Goal: Transaction & Acquisition: Purchase product/service

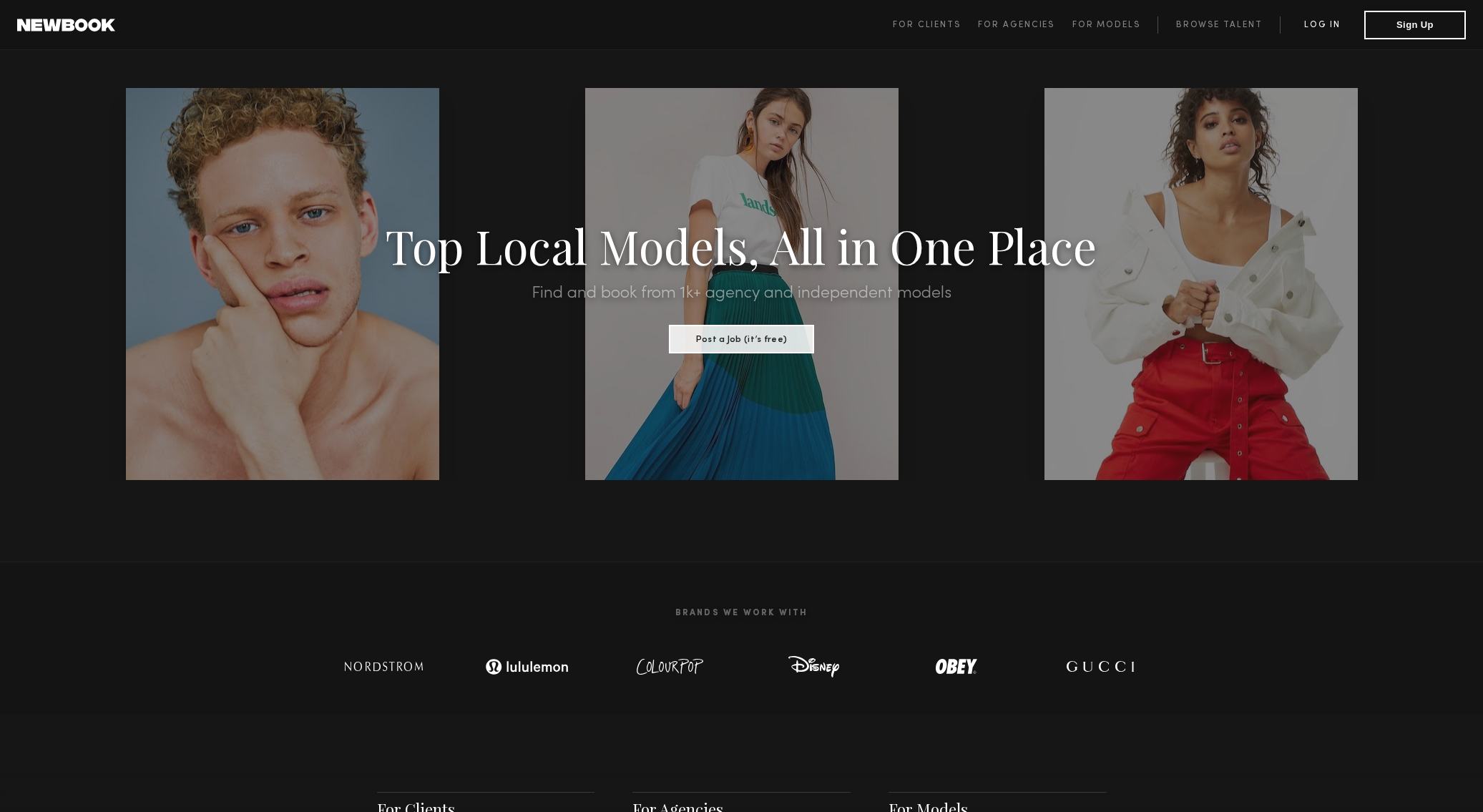
click at [1322, 24] on link "Log in" at bounding box center [1322, 25] width 84 height 17
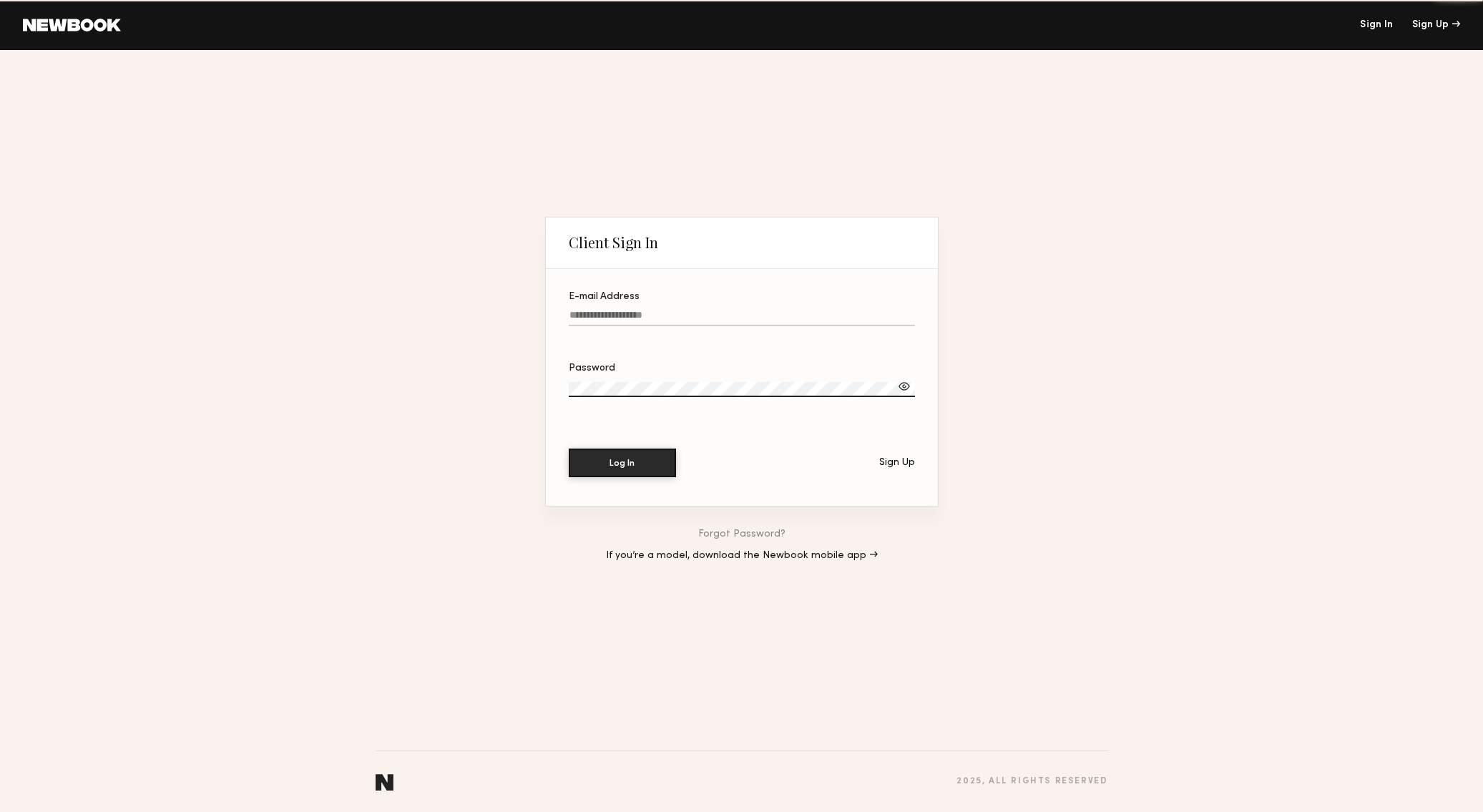
type input "**********"
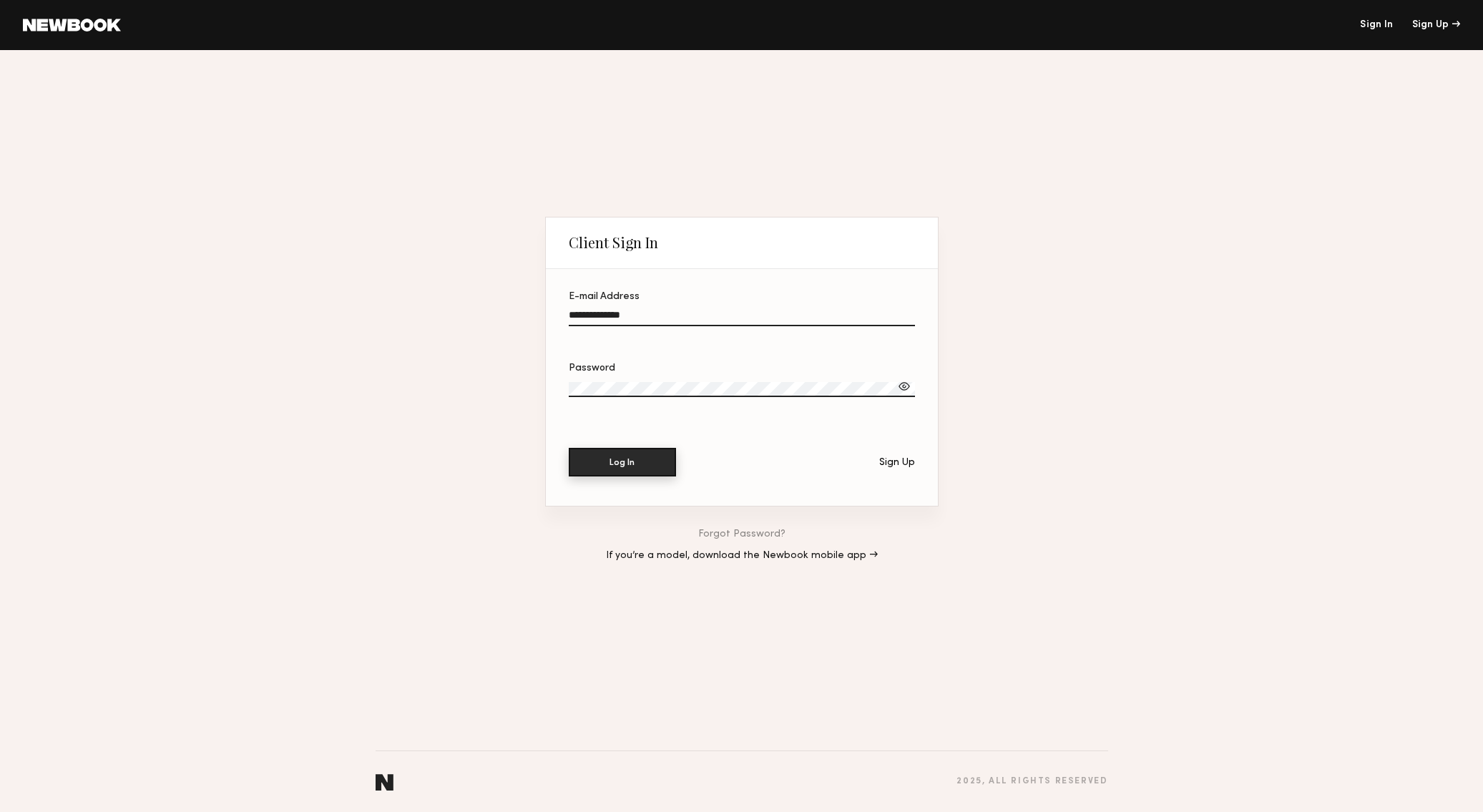
click at [621, 464] on button "Log In" at bounding box center [622, 462] width 107 height 29
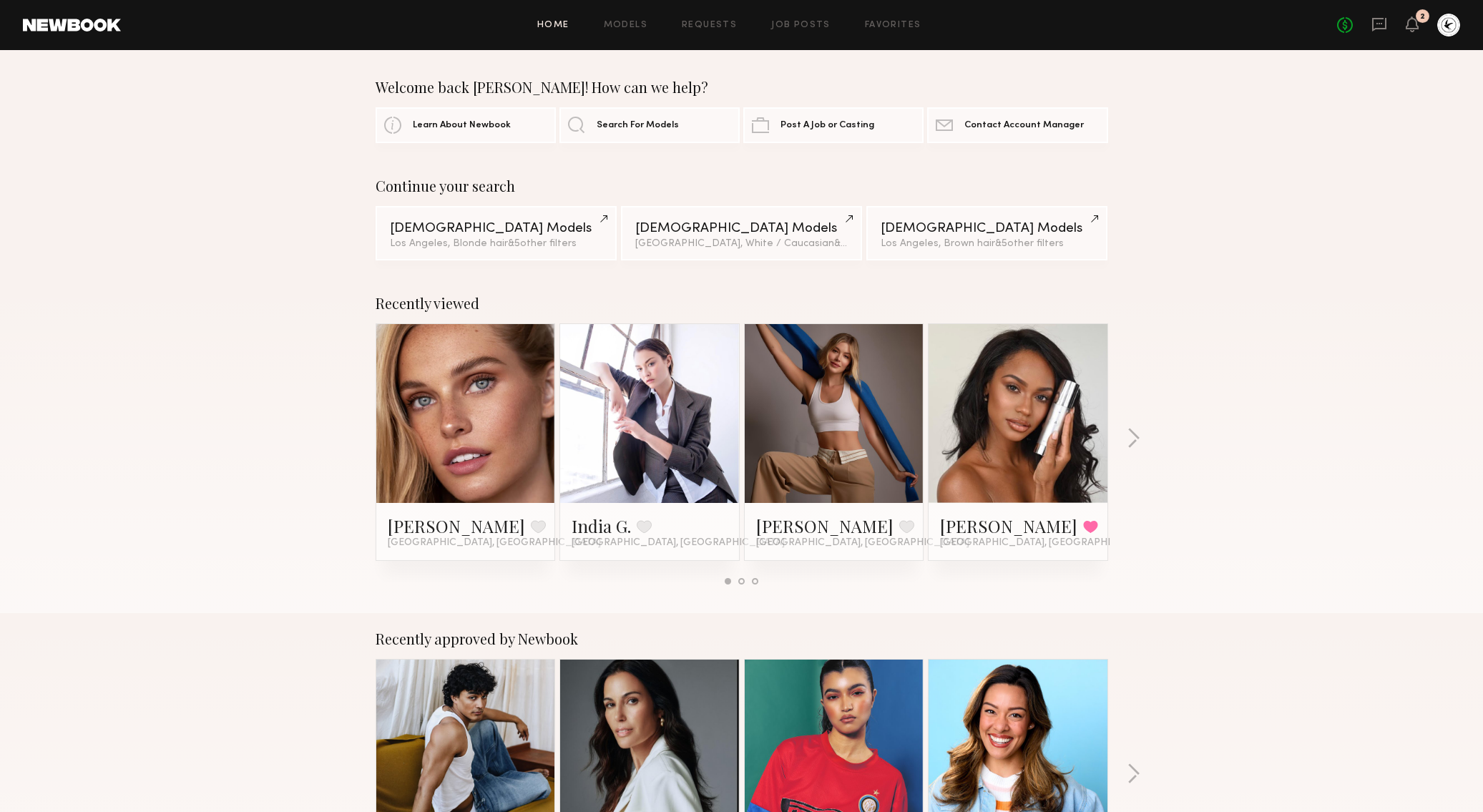
click at [478, 400] on link at bounding box center [465, 413] width 87 height 179
click at [1407, 22] on icon at bounding box center [1412, 24] width 12 height 10
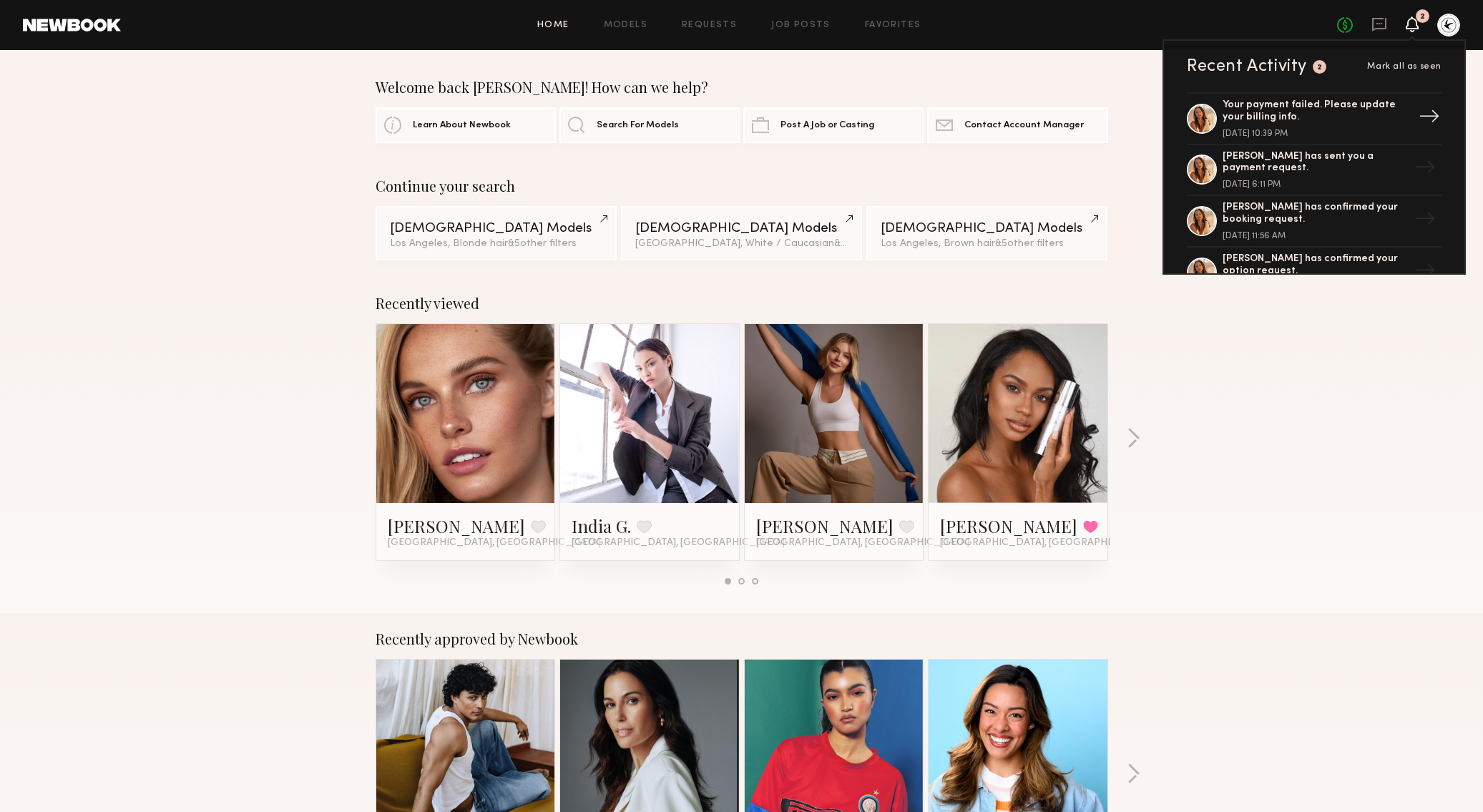
click at [1318, 111] on div "Your payment failed. Please update your billing info." at bounding box center [1315, 112] width 186 height 24
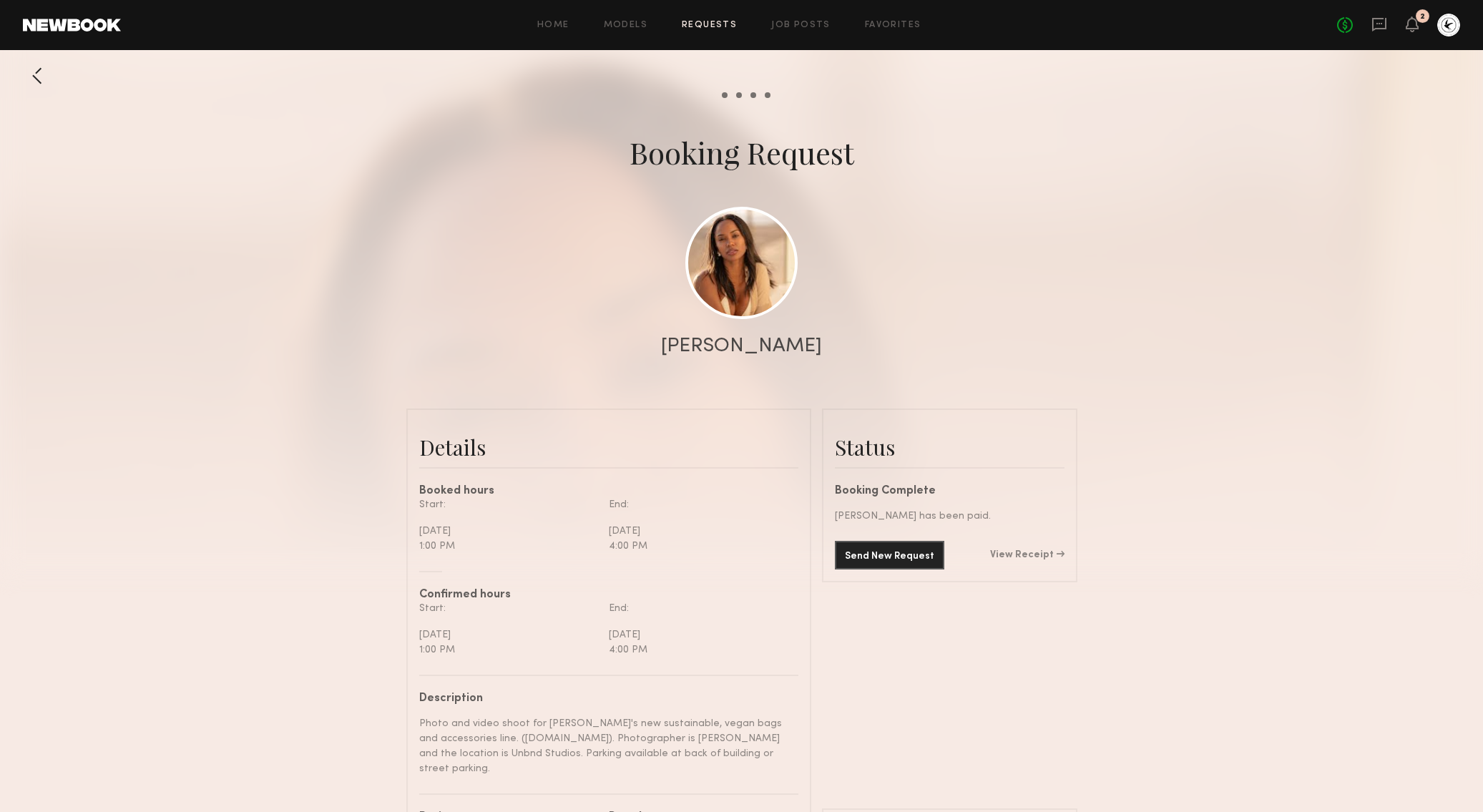
scroll to position [895, 0]
click at [1320, 258] on div at bounding box center [742, 286] width 1483 height 572
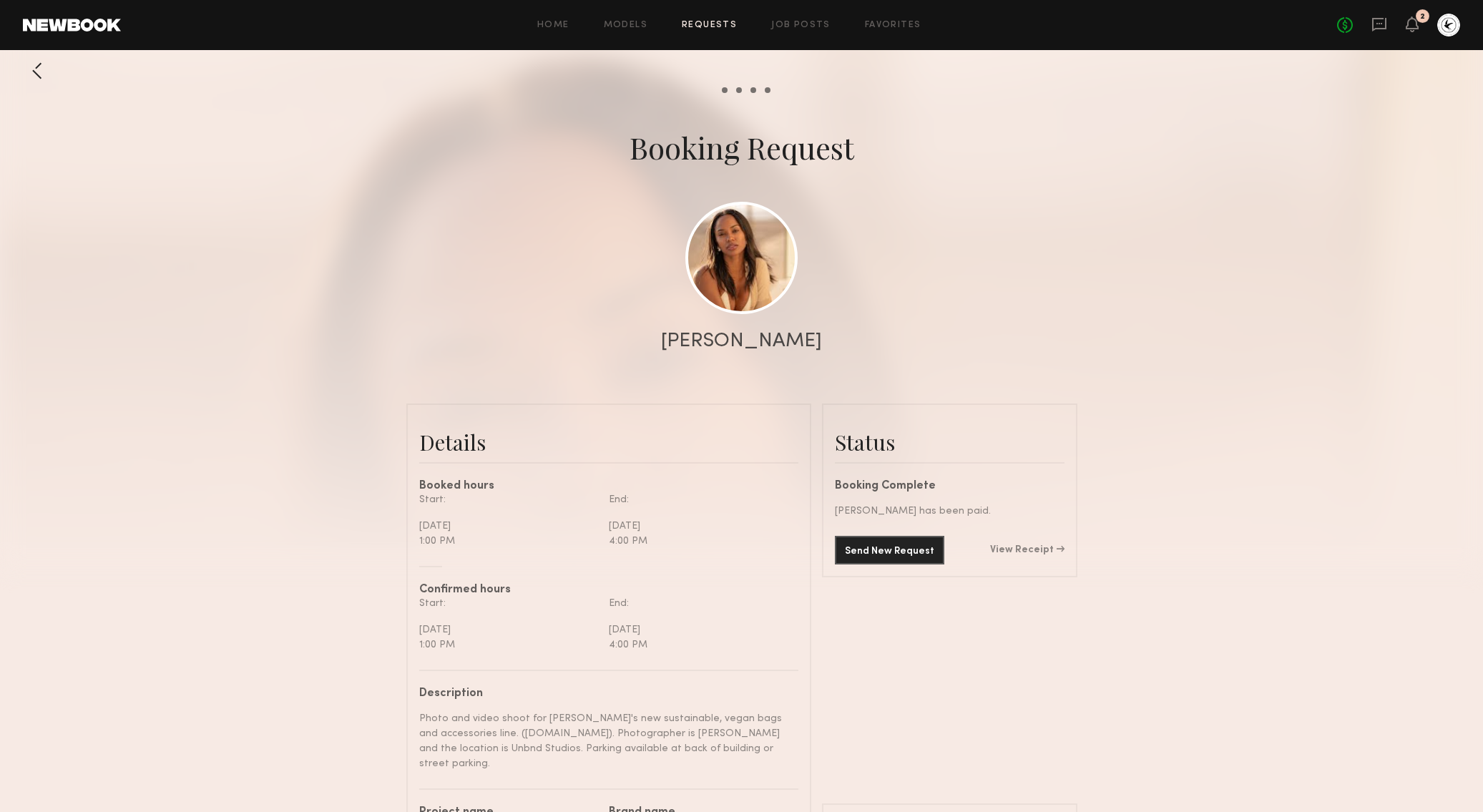
scroll to position [0, 0]
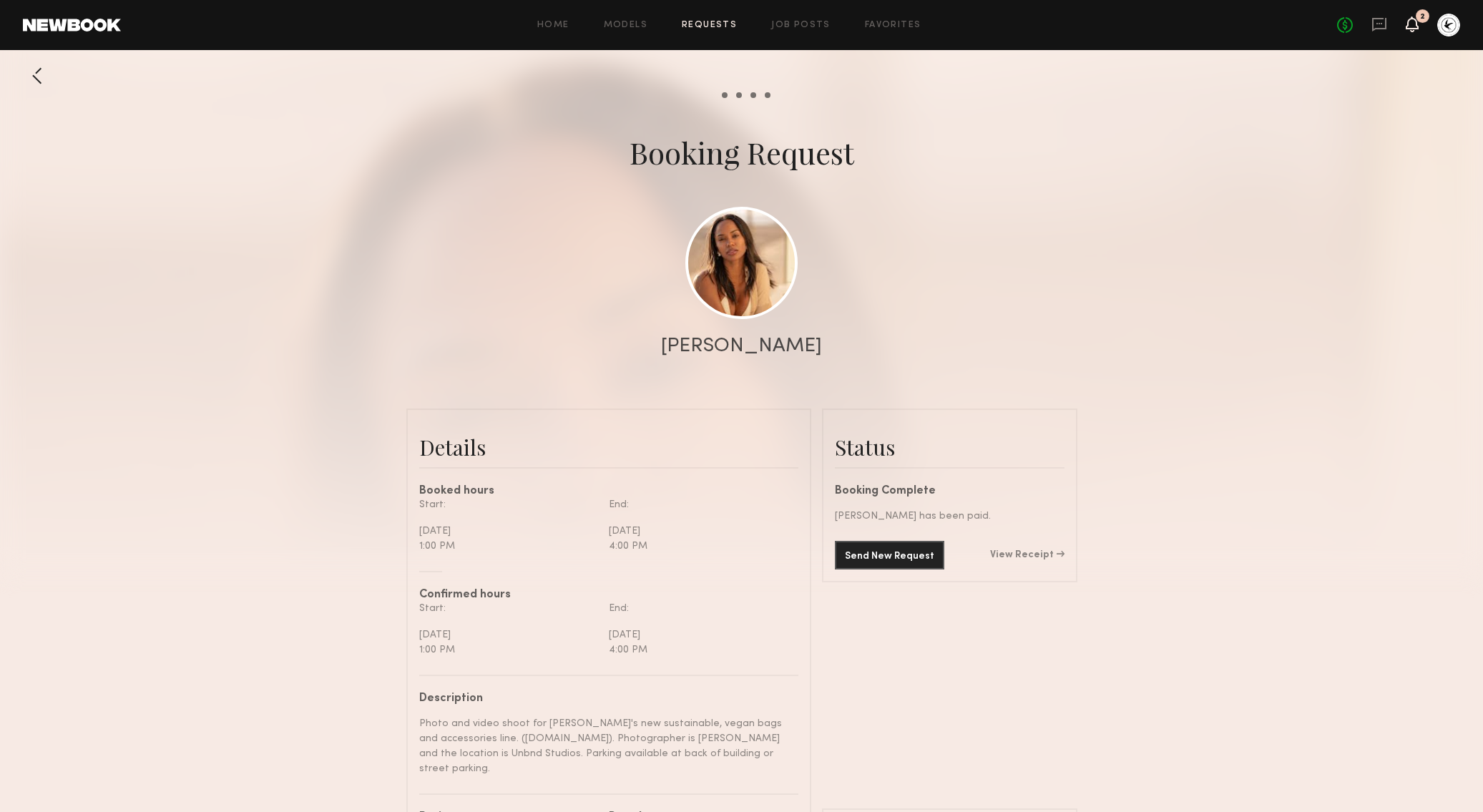
click at [1413, 17] on icon at bounding box center [1412, 24] width 13 height 16
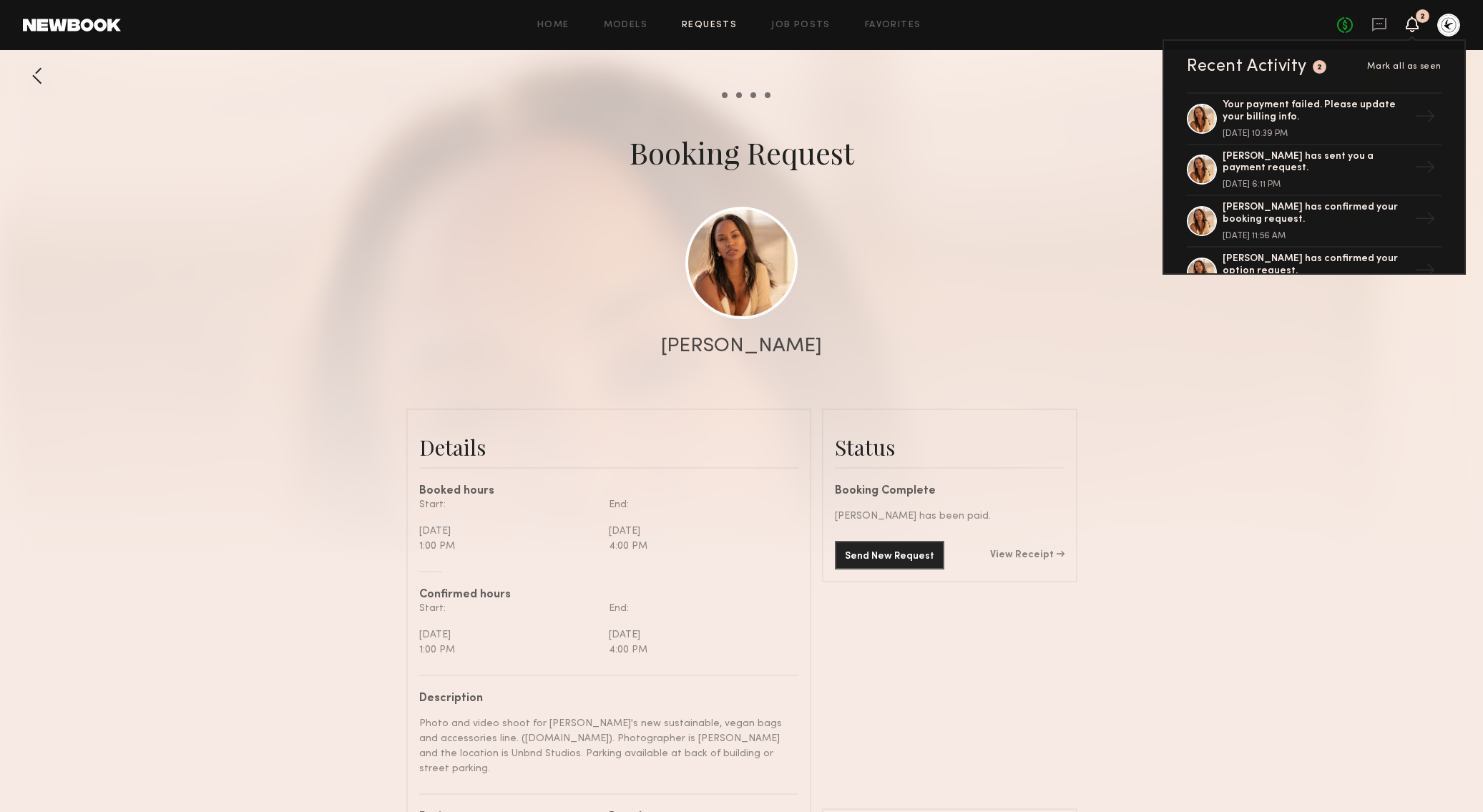
click at [1446, 23] on div at bounding box center [1448, 25] width 23 height 23
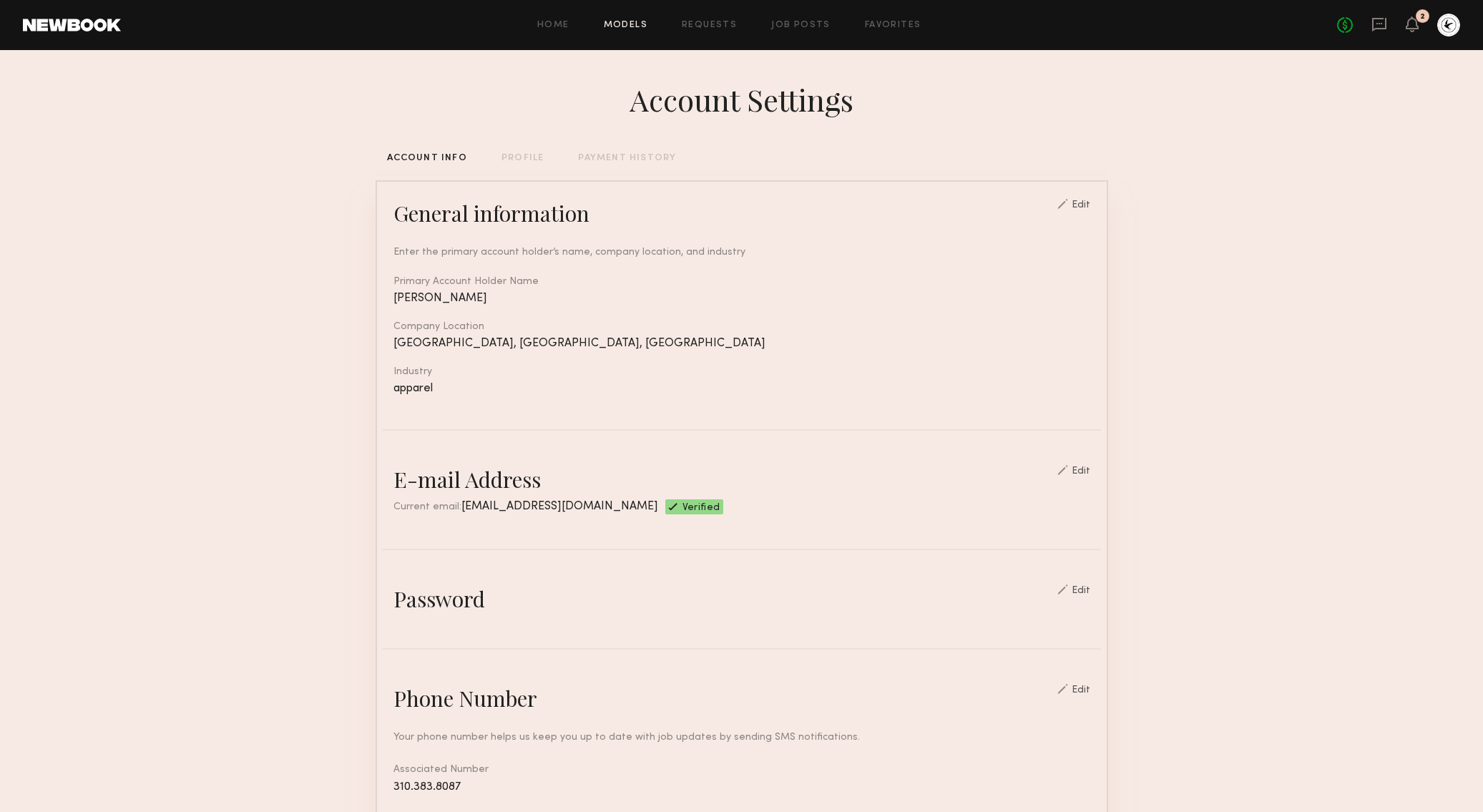
click at [626, 26] on link "Models" at bounding box center [626, 25] width 44 height 9
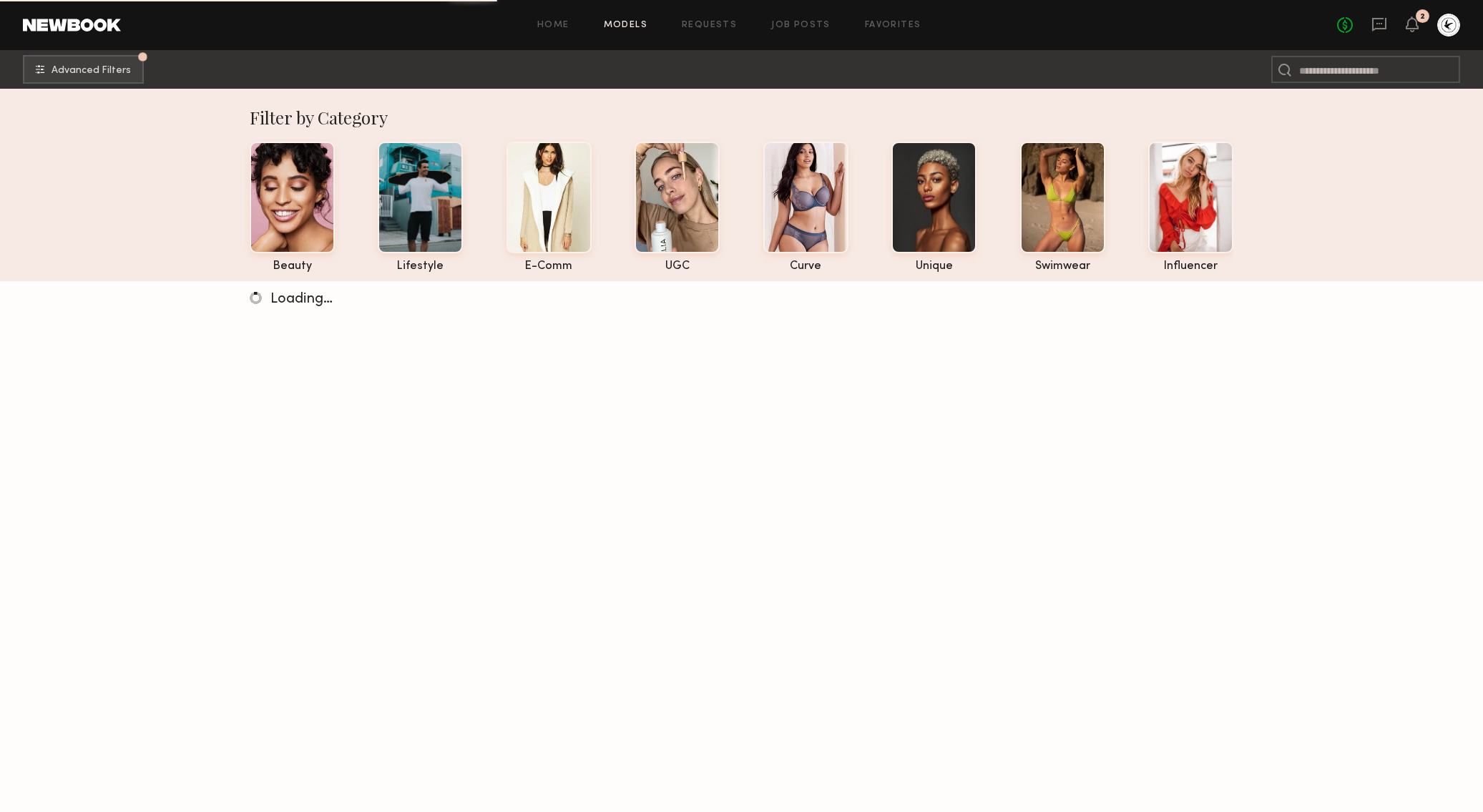
click at [881, 17] on div "Home Models Requests Job Posts Favorites Sign Out No fees up to $5,000 2" at bounding box center [790, 25] width 1339 height 23
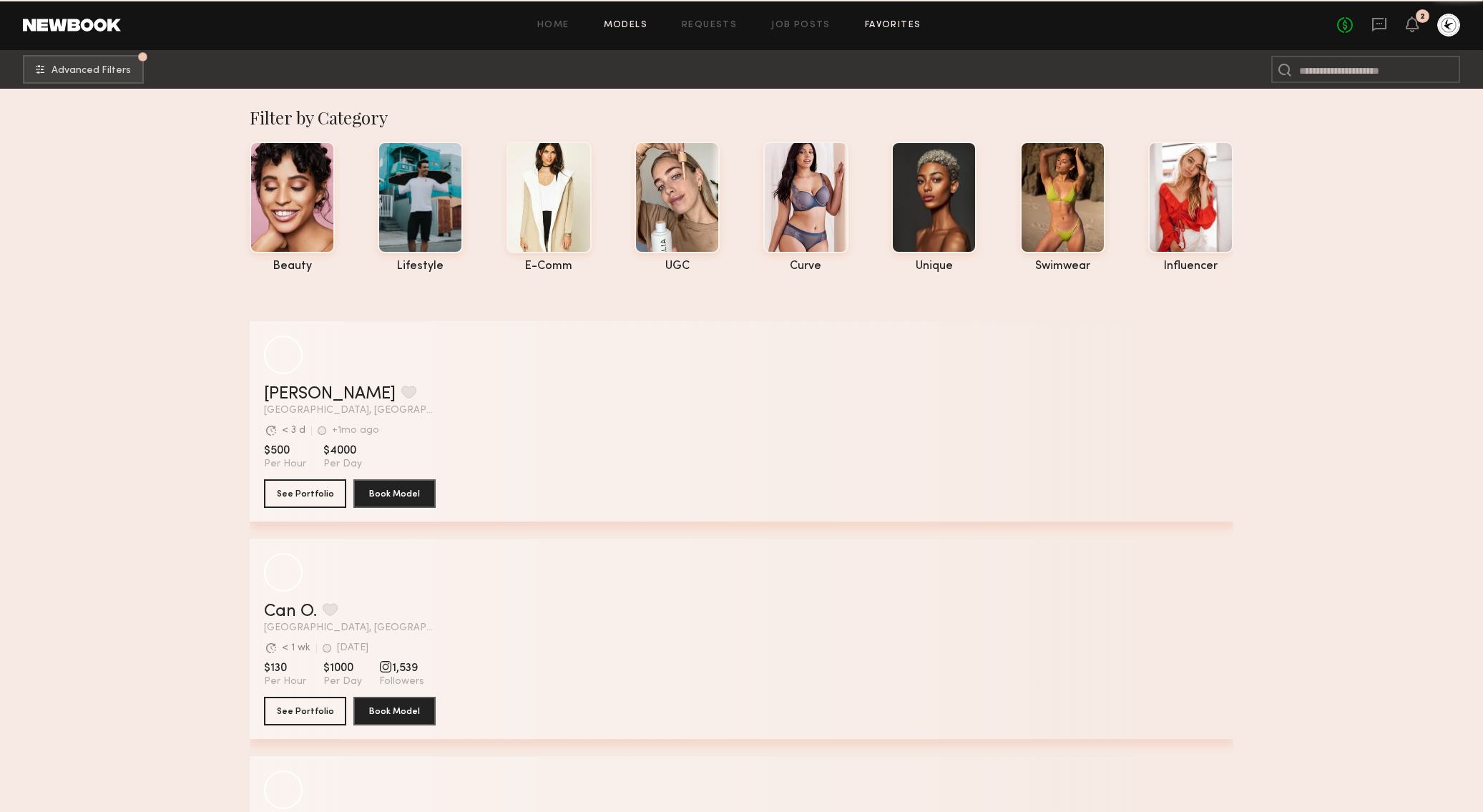
click at [888, 30] on link "Favorites" at bounding box center [893, 25] width 56 height 9
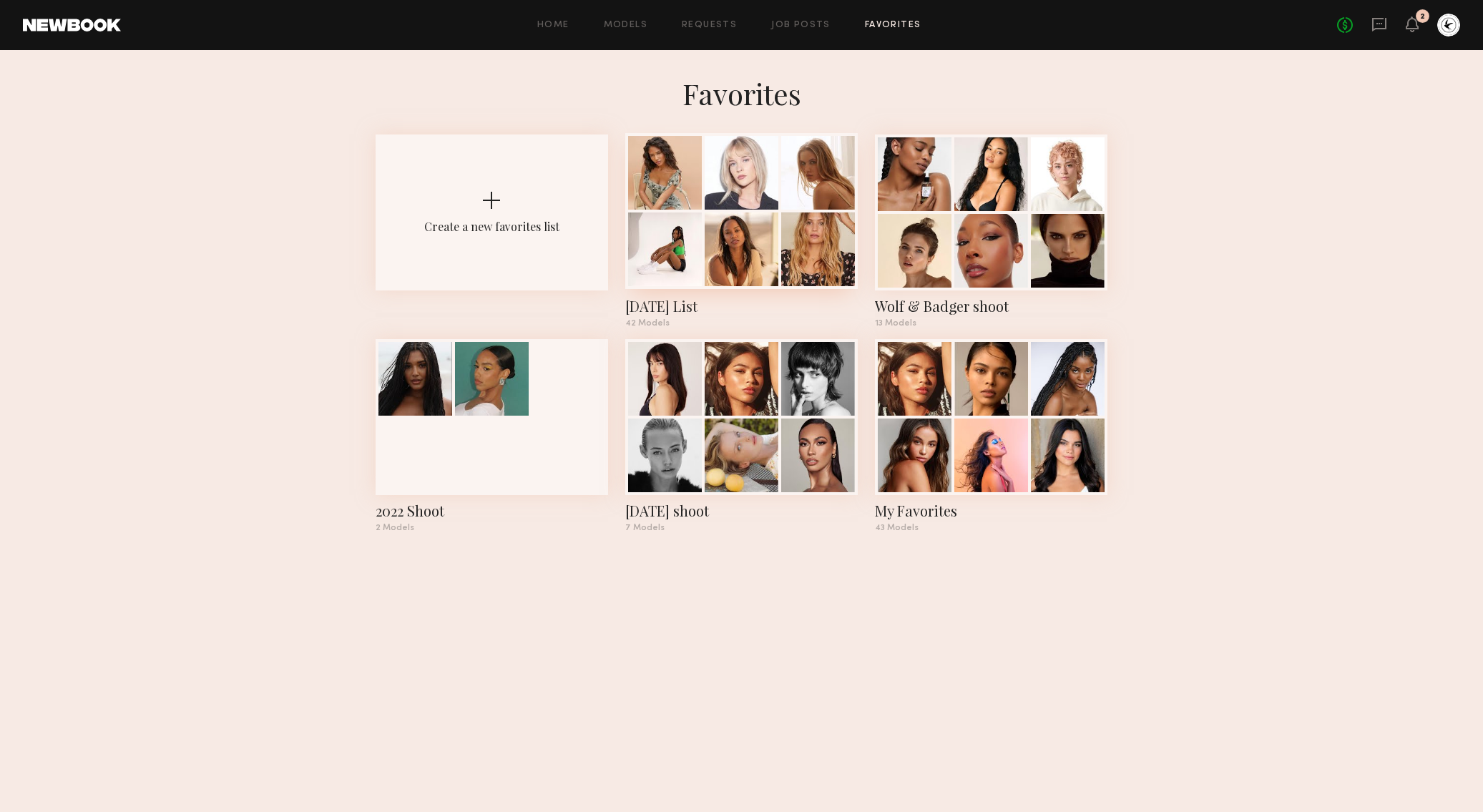
click at [684, 187] on div at bounding box center [664, 173] width 73 height 73
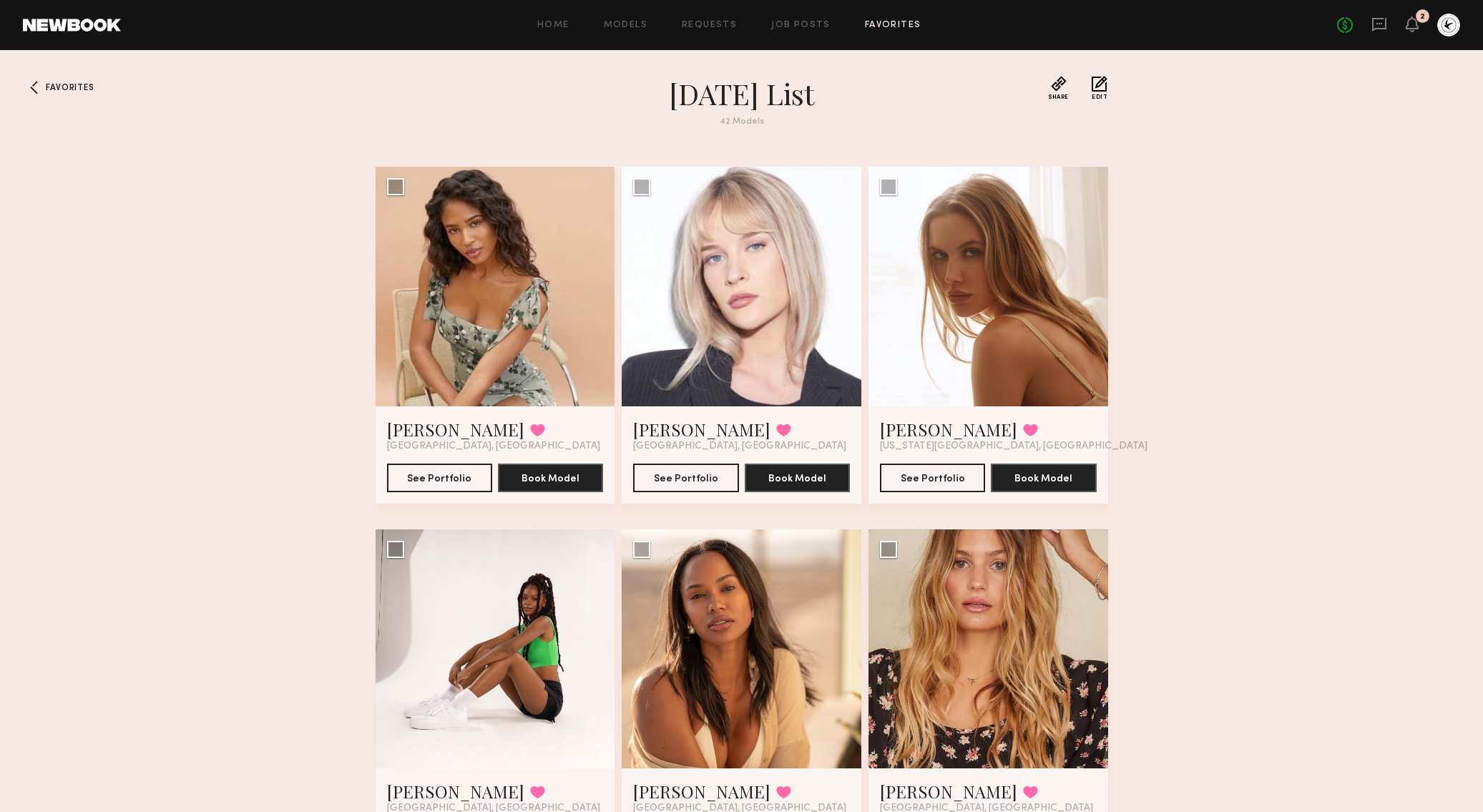
click at [1272, 322] on div "Favorites March 2023 List 42 Models Share Copy Shareable Link Edit Jasmine R. F…" at bounding box center [742, 495] width 1483 height 838
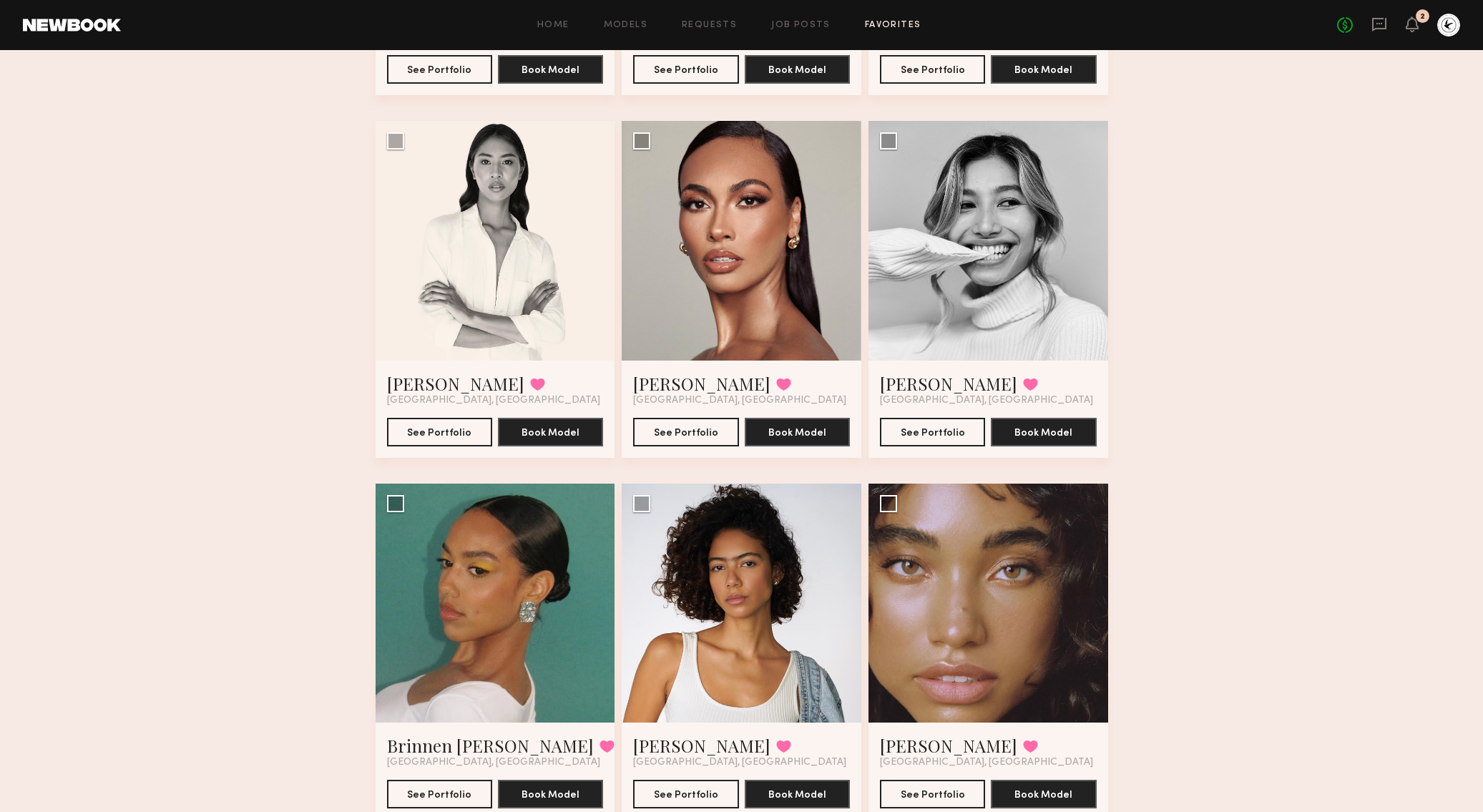
scroll to position [1137, 0]
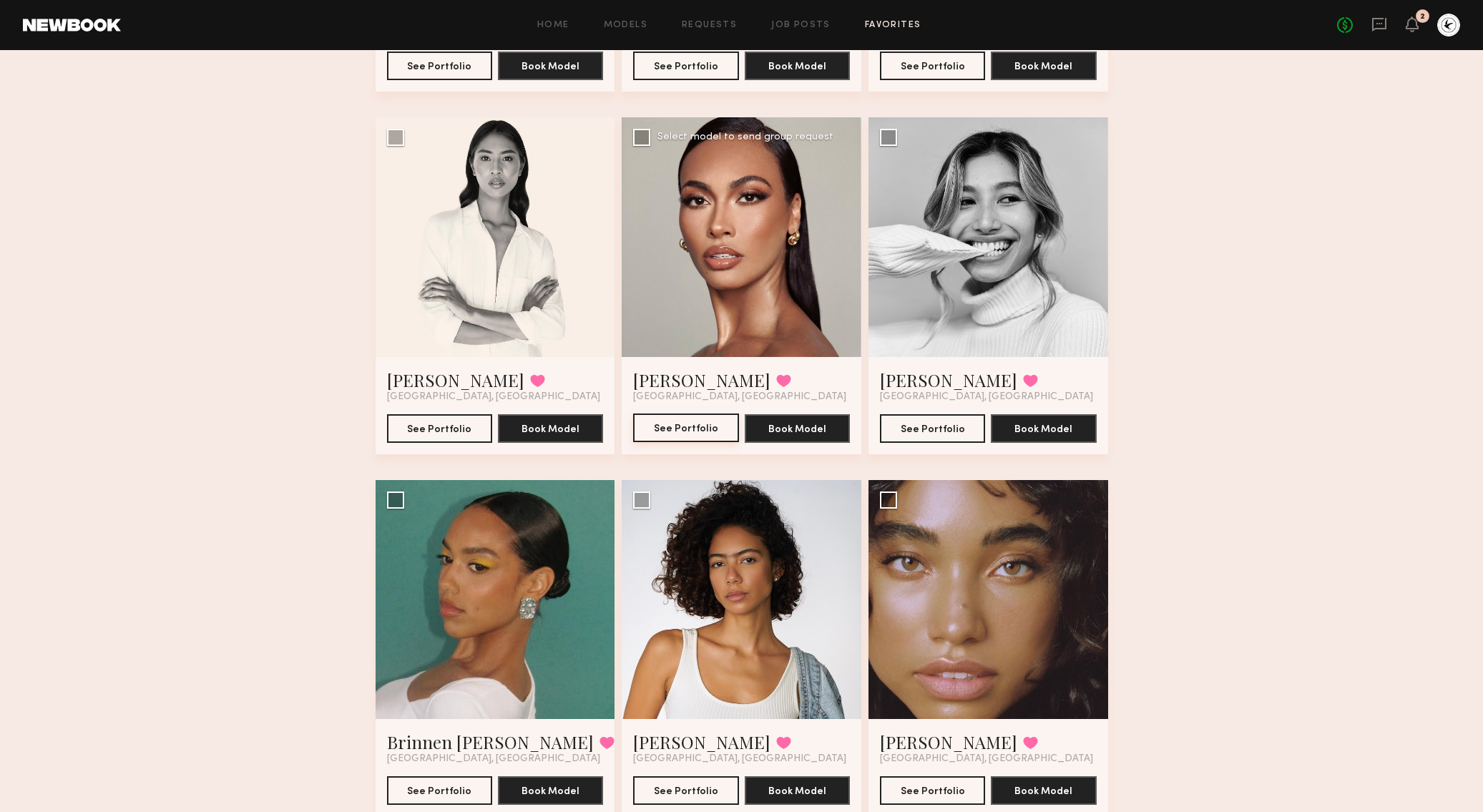
click at [696, 430] on button "See Portfolio" at bounding box center [685, 428] width 105 height 29
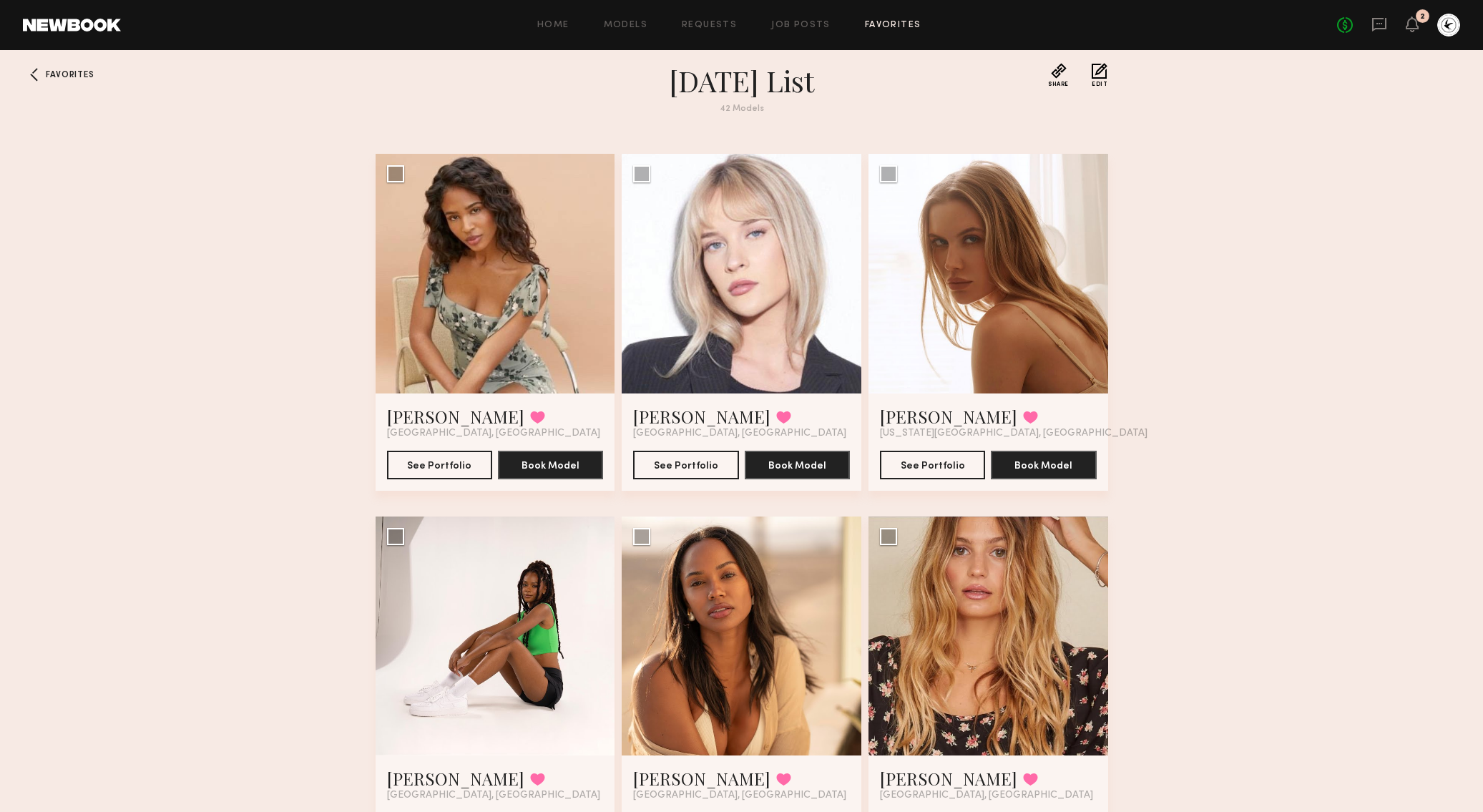
scroll to position [0, 0]
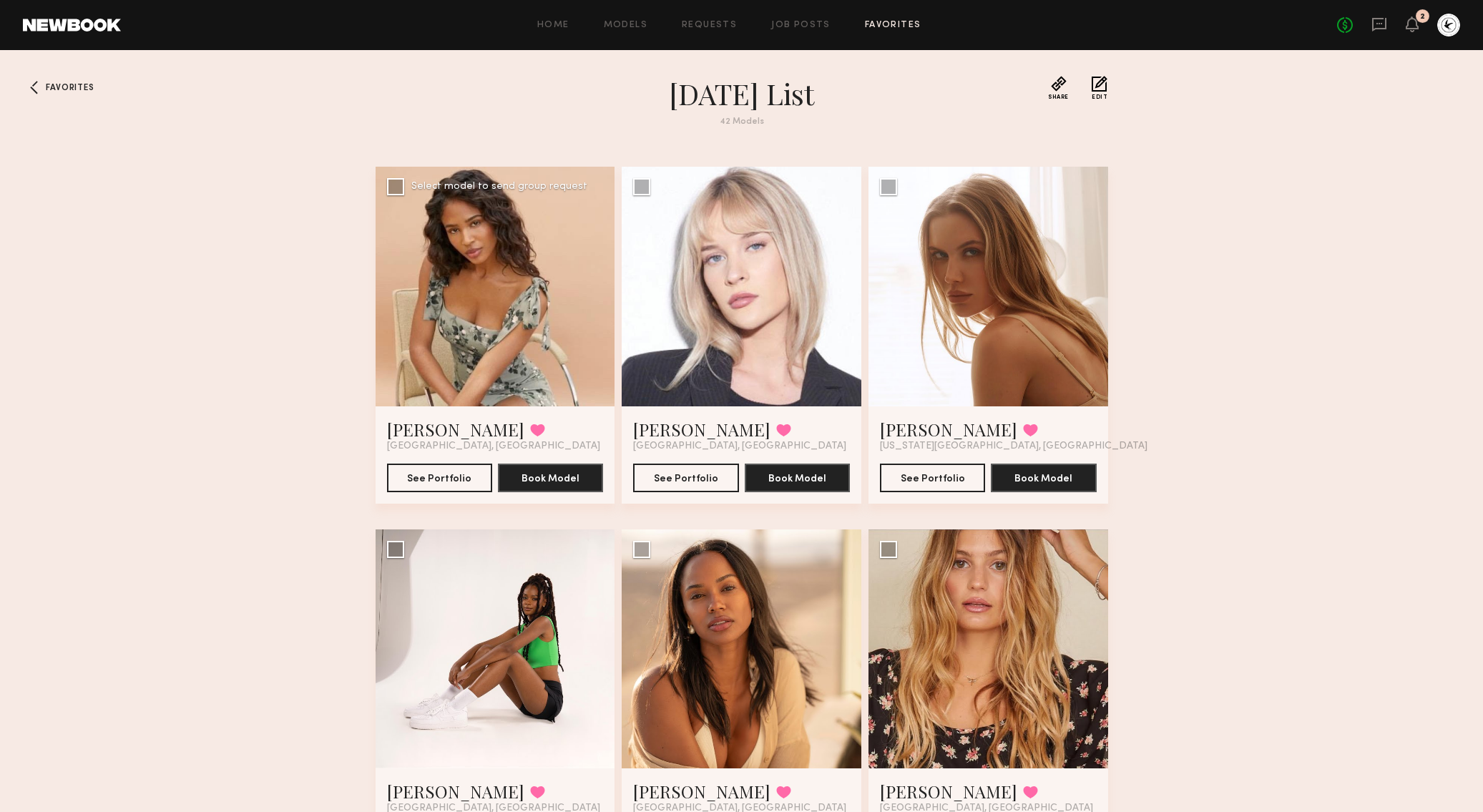
click at [474, 279] on div at bounding box center [495, 287] width 240 height 240
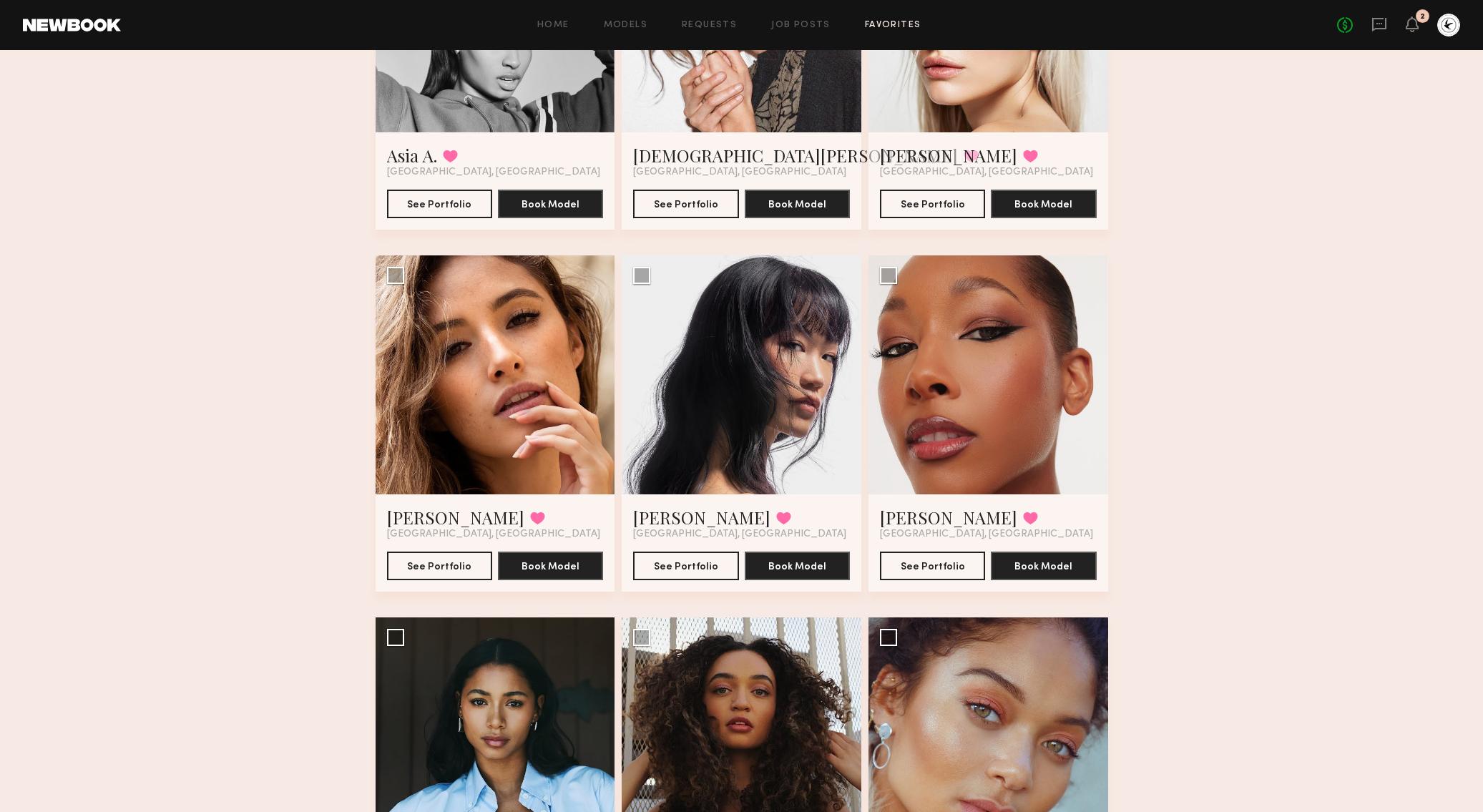
scroll to position [2472, 0]
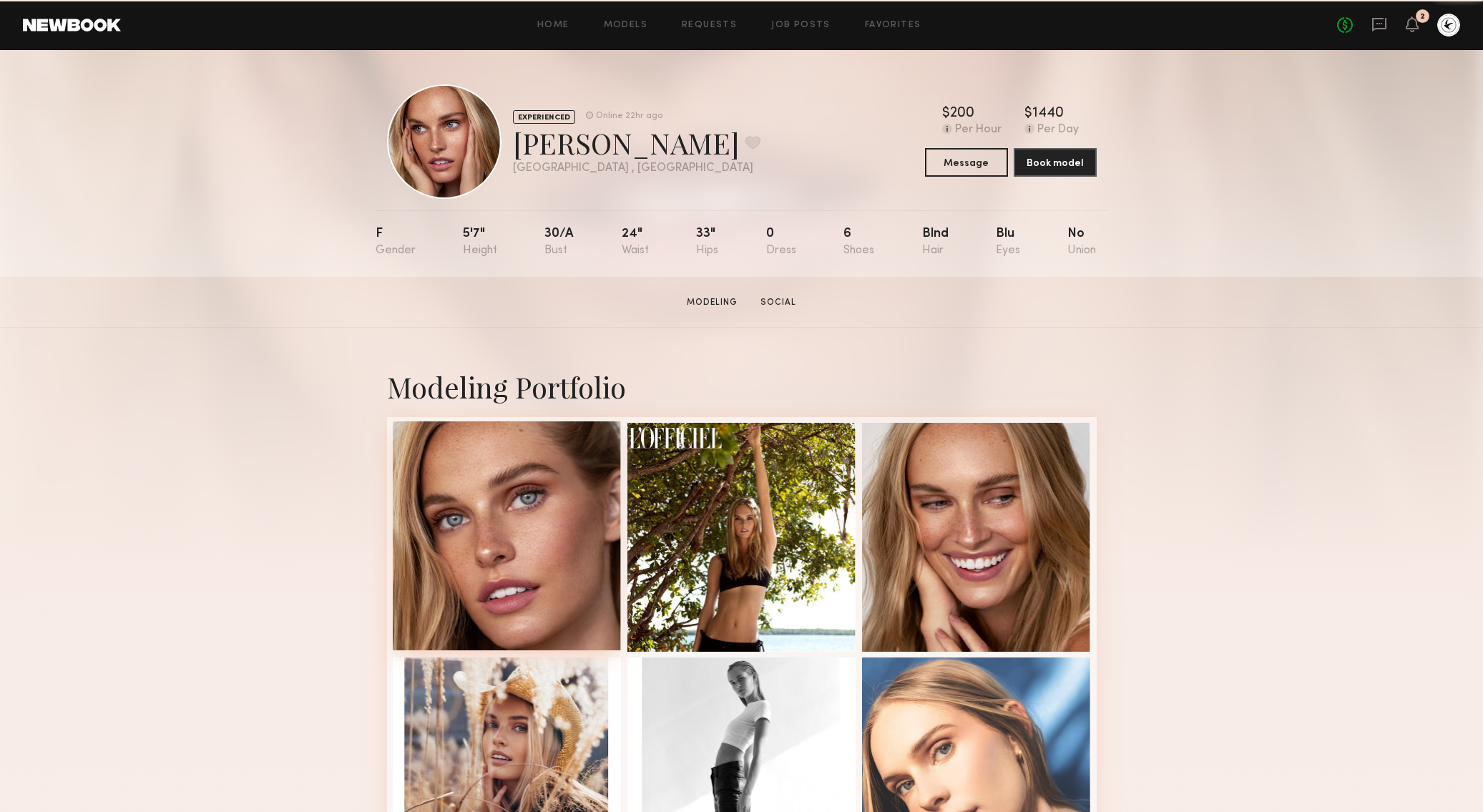
click at [521, 503] on div at bounding box center [507, 536] width 229 height 229
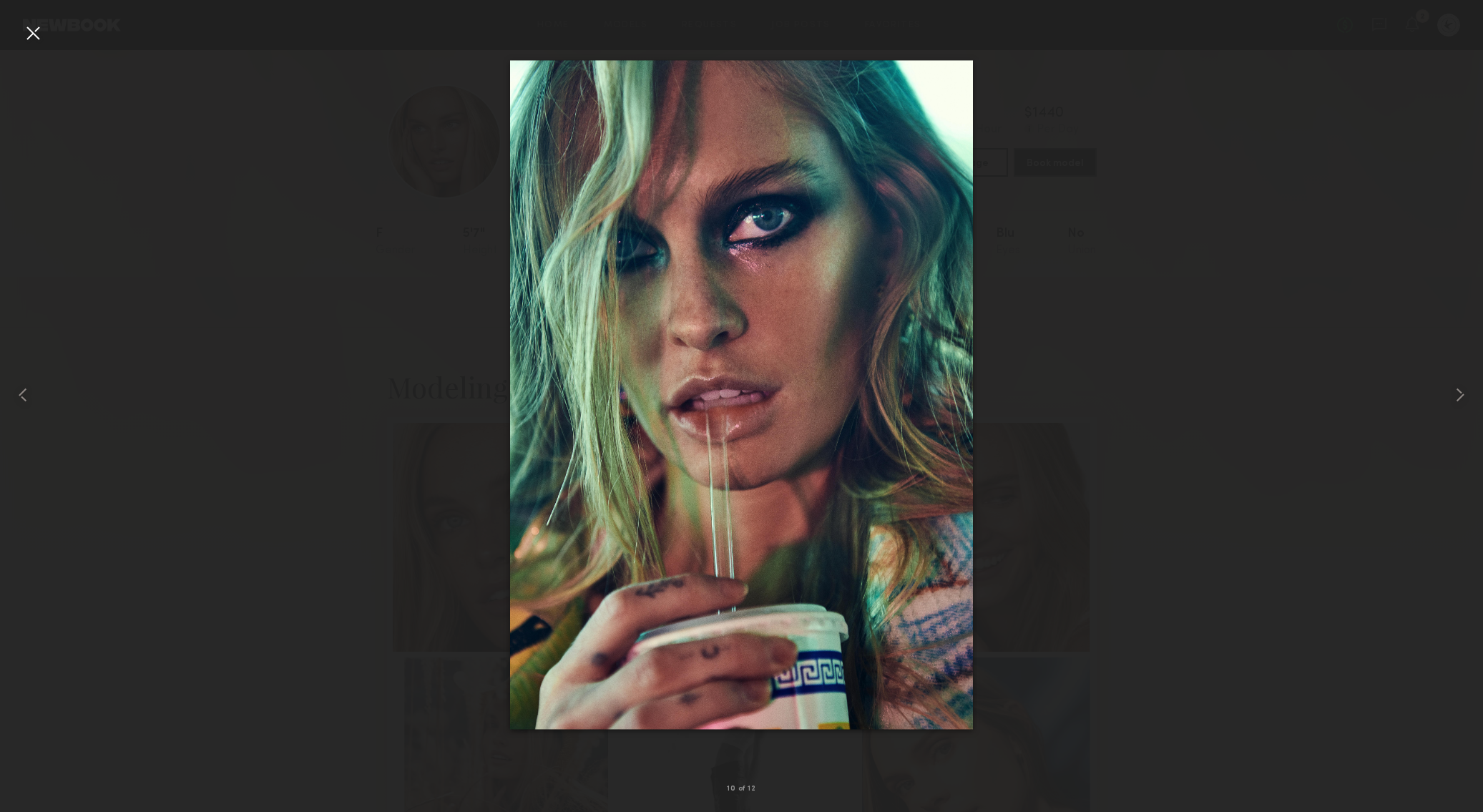
click at [34, 32] on div at bounding box center [33, 33] width 23 height 23
